Goal: Check status: Check status

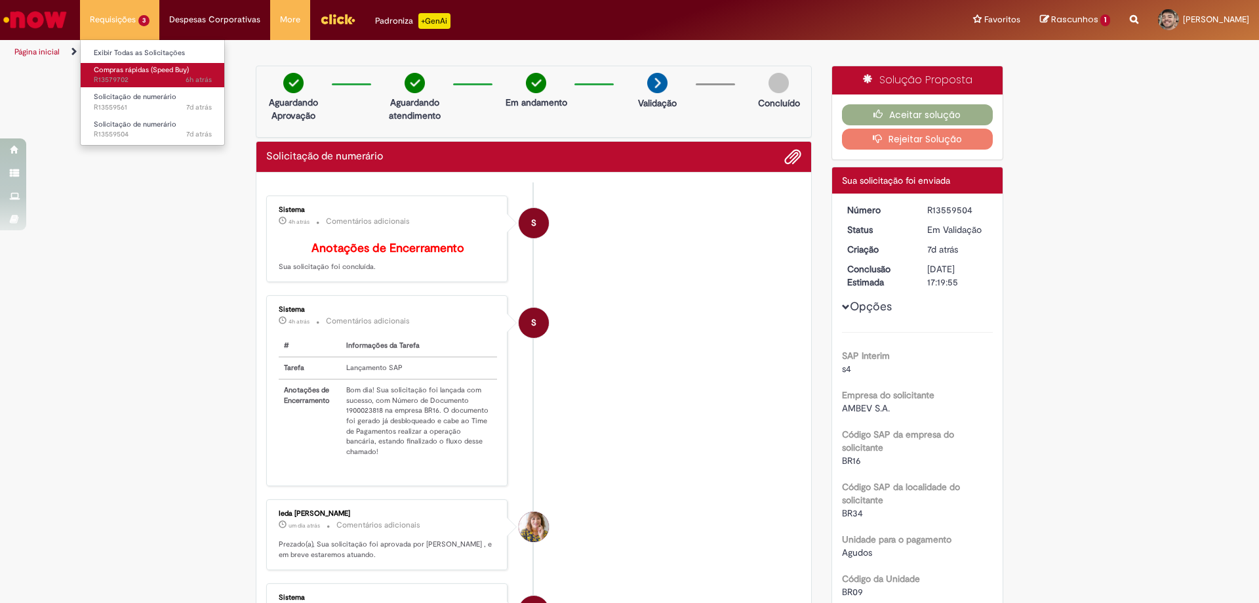
scroll to position [66, 0]
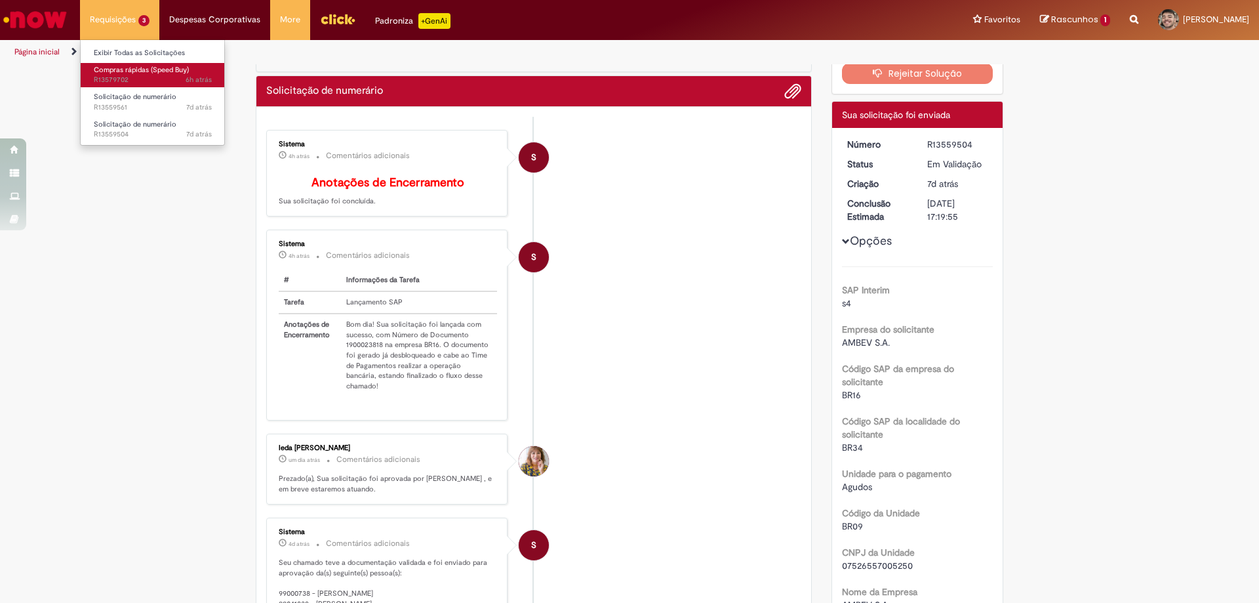
click at [150, 74] on span "Compras rápidas (Speed Buy)" at bounding box center [141, 70] width 95 height 10
click at [123, 70] on span "Compras rápidas (Speed Buy)" at bounding box center [141, 70] width 95 height 10
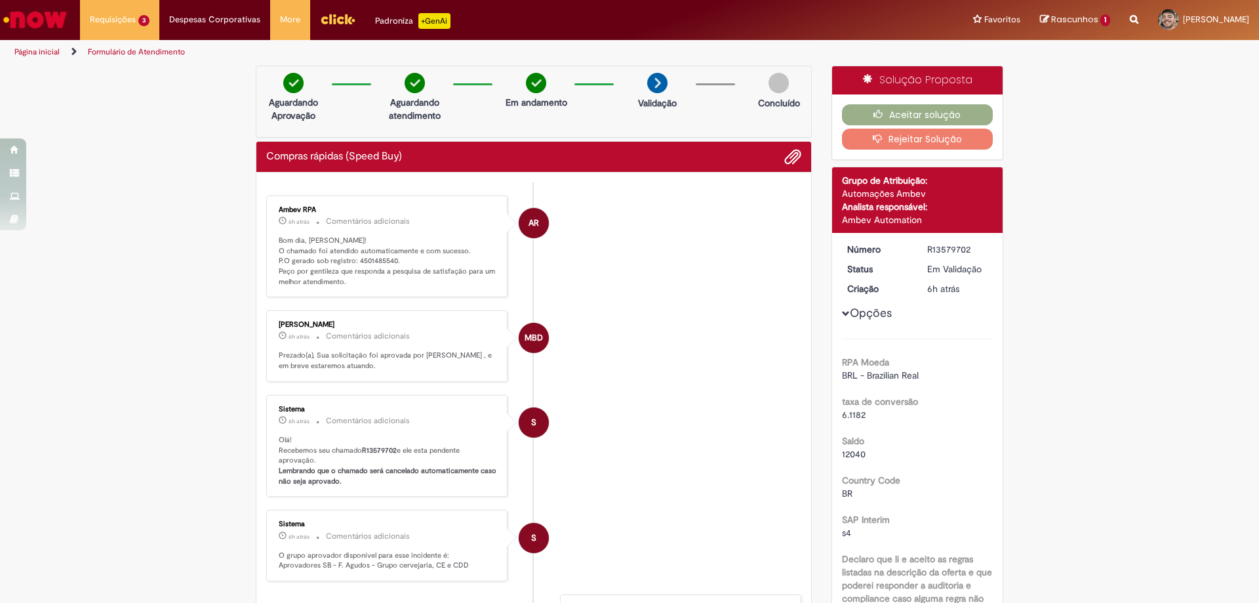
click at [370, 254] on p "Bom dia, [PERSON_NAME]! O chamado foi atendido automaticamente e com sucesso. P…" at bounding box center [388, 261] width 218 height 52
click at [371, 258] on p "Bom dia, [PERSON_NAME]! O chamado foi atendido automaticamente e com sucesso. P…" at bounding box center [388, 261] width 218 height 52
copy p "4501485540"
click at [563, 251] on li "AR Ambev RPA 6h atrás 6 horas atrás Comentários adicionais Bom dia, [PERSON_NAM…" at bounding box center [533, 246] width 535 height 102
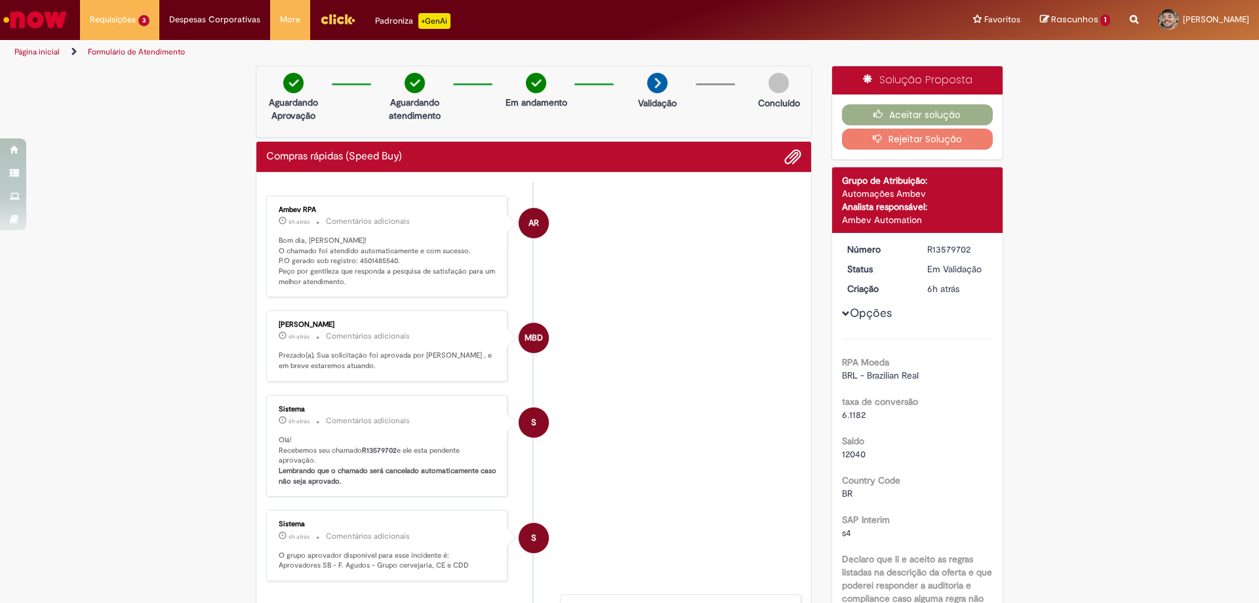
click at [373, 259] on p "Bom dia, [PERSON_NAME]! O chamado foi atendido automaticamente e com sucesso. P…" at bounding box center [388, 261] width 218 height 52
click at [950, 255] on div "R13579702" at bounding box center [957, 249] width 61 height 13
click at [950, 253] on div "R13579702" at bounding box center [957, 249] width 61 height 13
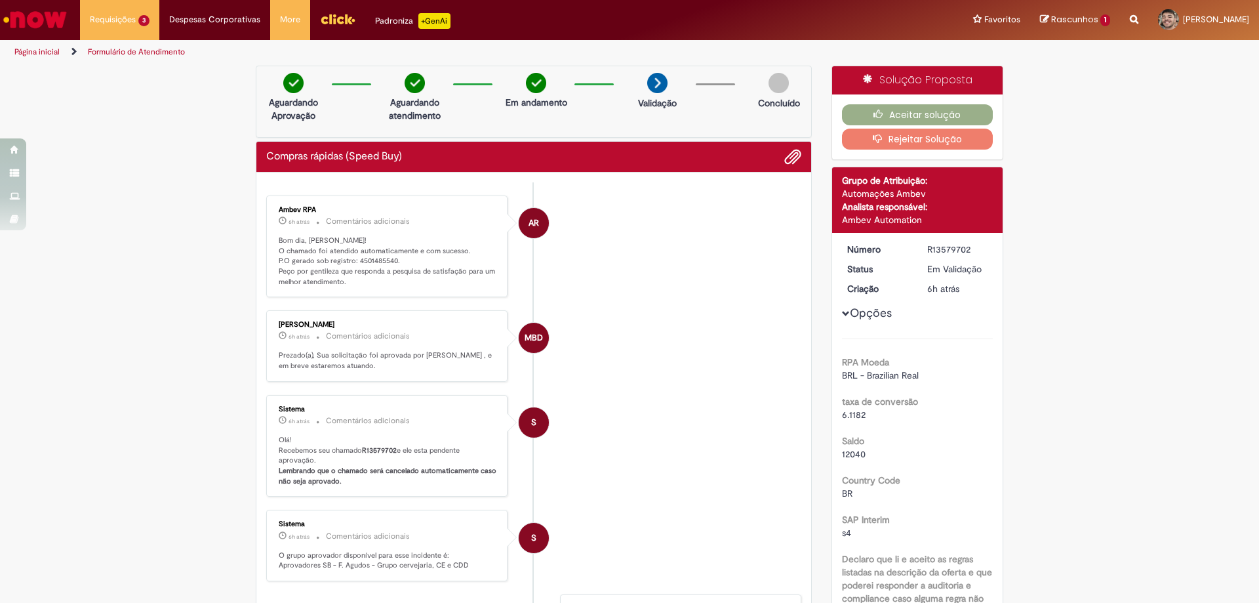
click at [645, 282] on li "AR Ambev RPA 6h atrás 6 horas atrás Comentários adicionais Bom dia, [PERSON_NAM…" at bounding box center [533, 246] width 535 height 102
click at [369, 260] on p "Bom dia, [PERSON_NAME]! O chamado foi atendido automaticamente e com sucesso. P…" at bounding box center [388, 261] width 218 height 52
copy p "4501485540"
click at [952, 247] on div "R13579702" at bounding box center [957, 249] width 61 height 13
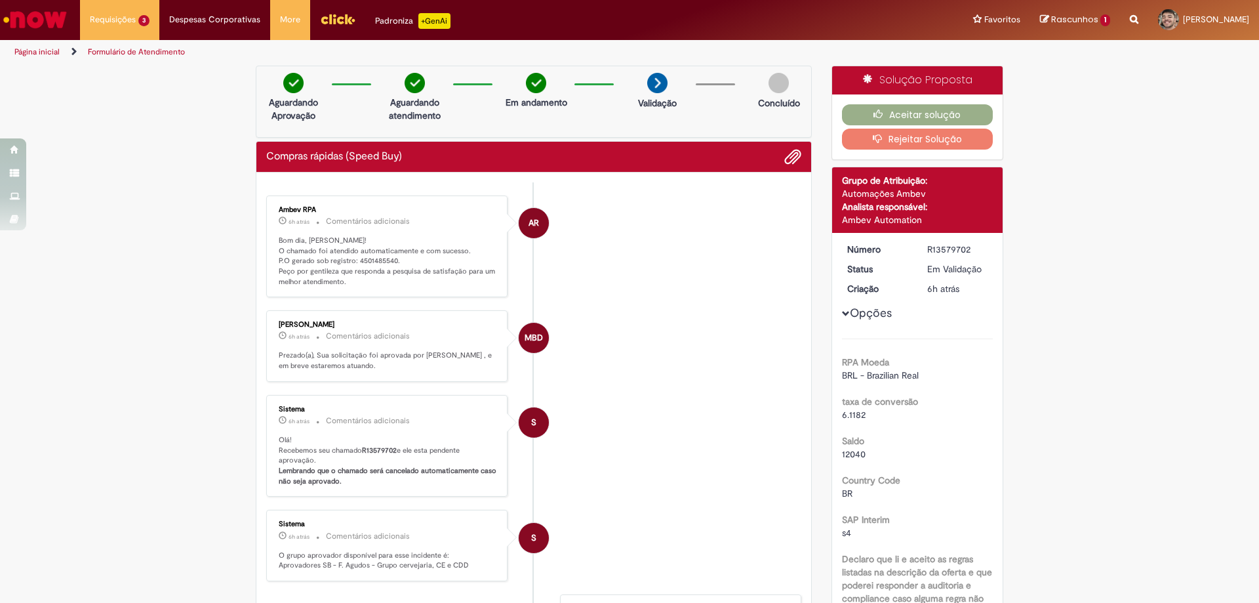
click at [952, 247] on div "R13579702" at bounding box center [957, 249] width 61 height 13
copy div "R13579702"
click at [641, 211] on li "AR Ambev RPA 6h atrás 6 horas atrás Comentários adicionais Bom dia, [PERSON_NAM…" at bounding box center [533, 246] width 535 height 102
click at [374, 455] on p "Olá! Recebemos seu chamado R13579702 e ele esta pendente aprovação. Lembrando q…" at bounding box center [388, 461] width 218 height 52
click at [958, 252] on div "R13579702" at bounding box center [957, 249] width 61 height 13
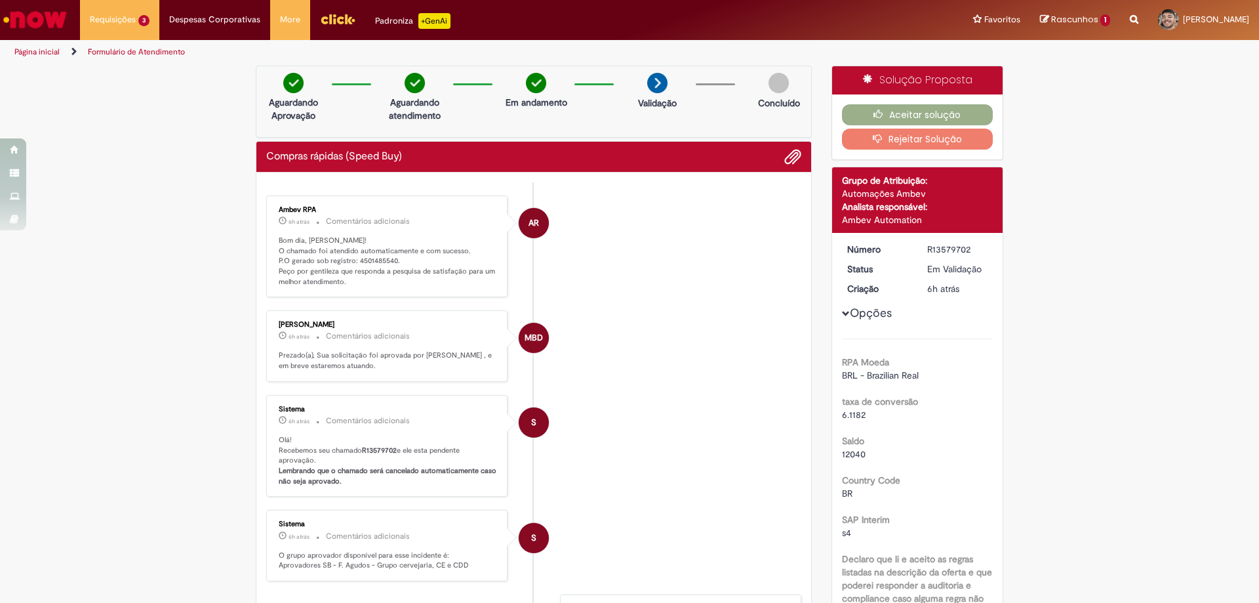
click at [384, 455] on b "R13579702" at bounding box center [379, 450] width 35 height 10
copy p "R13579702"
click at [376, 258] on p "Bom dia, [PERSON_NAME]! O chamado foi atendido automaticamente e com sucesso. P…" at bounding box center [388, 261] width 218 height 52
click at [946, 248] on div "R13579702" at bounding box center [957, 249] width 61 height 13
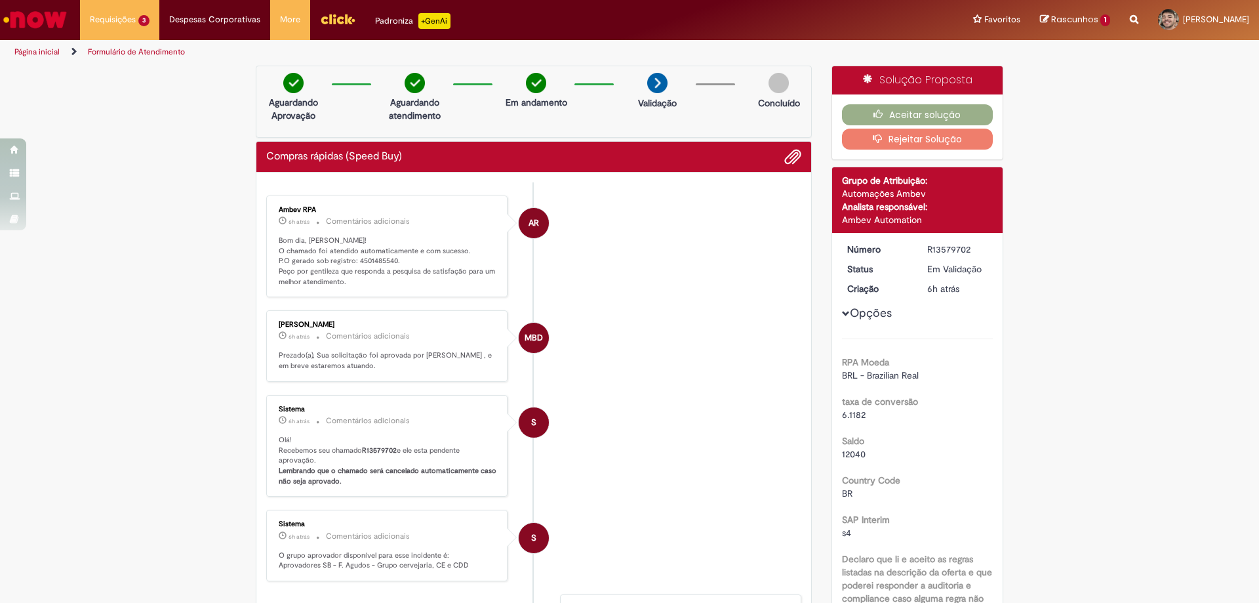
click at [946, 248] on div "R13579702" at bounding box center [957, 249] width 61 height 13
copy div "R13579702"
